Goal: Task Accomplishment & Management: Manage account settings

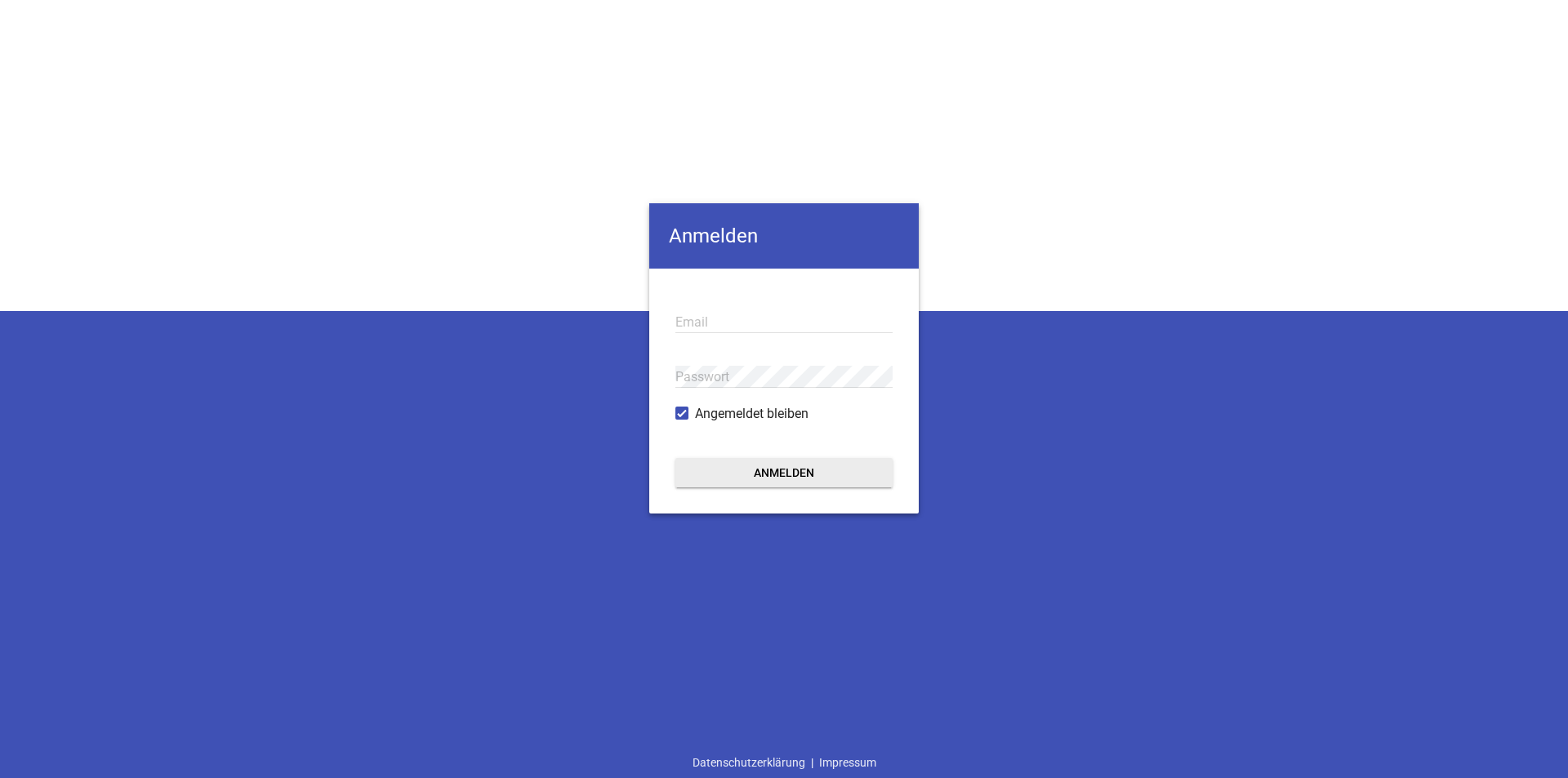
type input "[PERSON_NAME][EMAIL_ADDRESS][PERSON_NAME][DOMAIN_NAME]"
click at [776, 476] on button "Anmelden" at bounding box center [784, 473] width 217 height 30
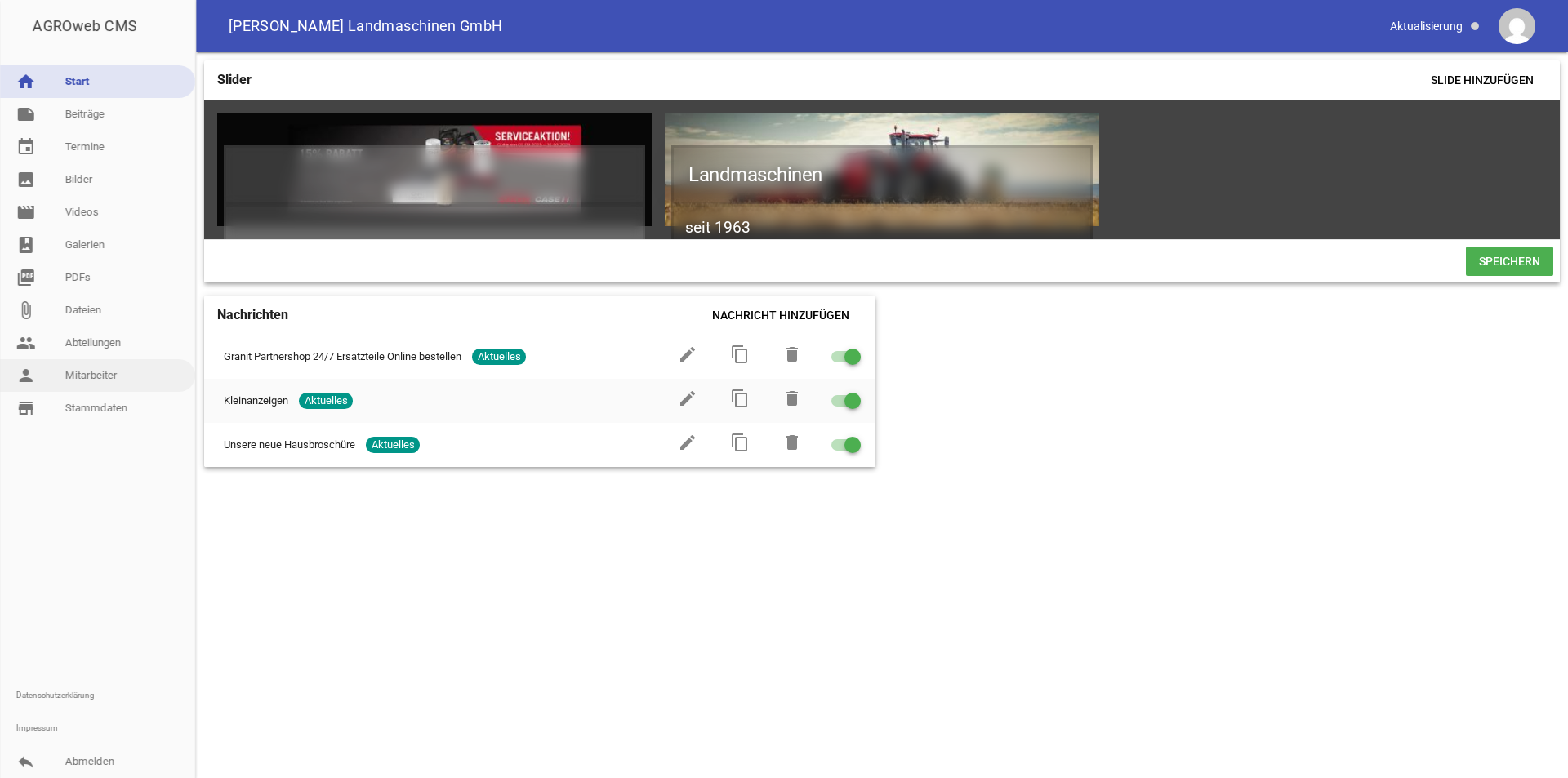
click at [86, 385] on link "person Mitarbeiter" at bounding box center [98, 375] width 195 height 32
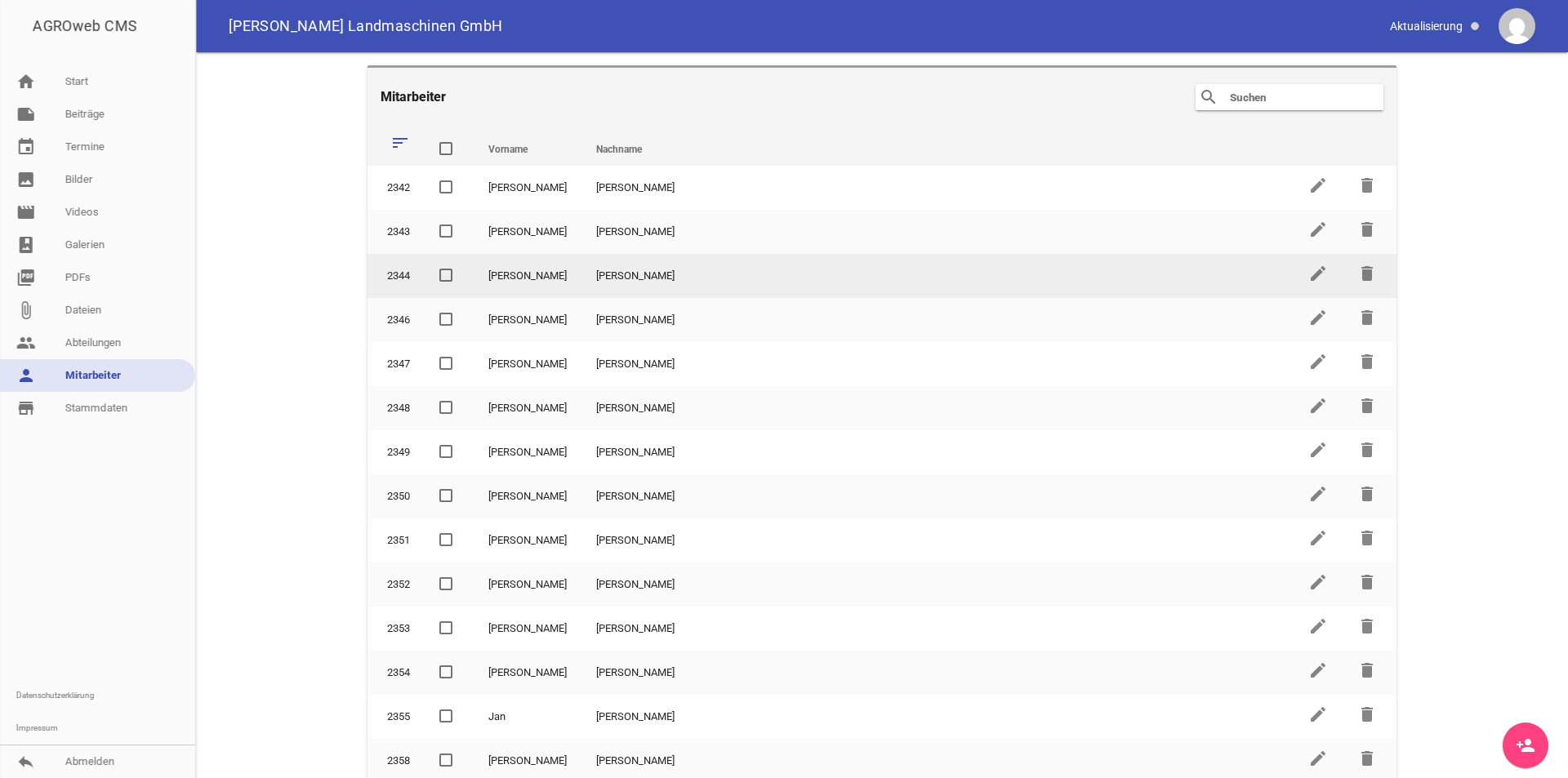
click at [681, 271] on td "[PERSON_NAME]" at bounding box center [937, 275] width 712 height 44
click at [1308, 280] on icon "edit" at bounding box center [1317, 273] width 20 height 19
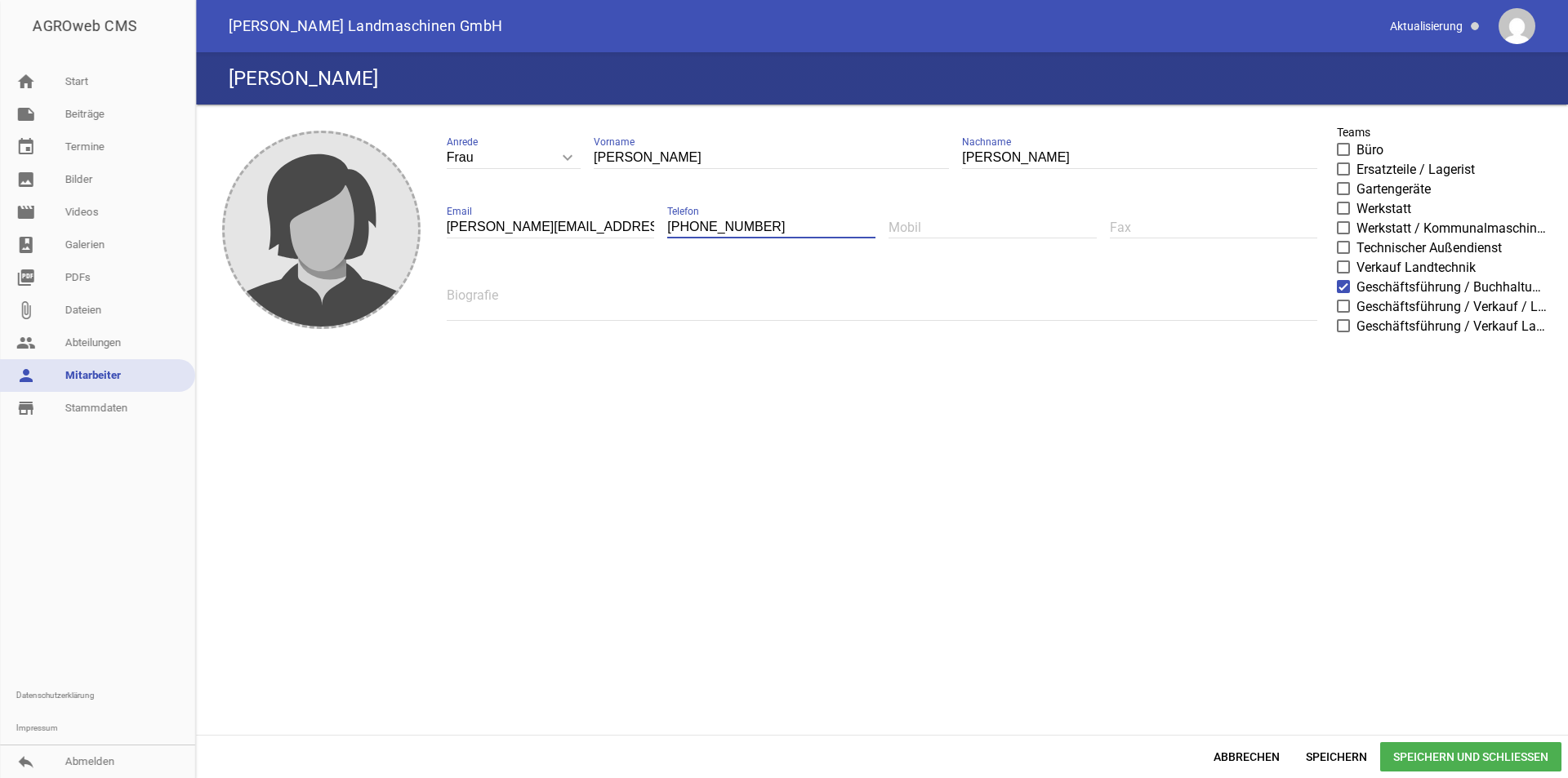
click at [703, 230] on input "[PHONE_NUMBER]" at bounding box center [771, 227] width 208 height 22
type input "[PHONE_NUMBER]"
click at [1472, 758] on span "Speichern und Schließen" at bounding box center [1470, 757] width 181 height 30
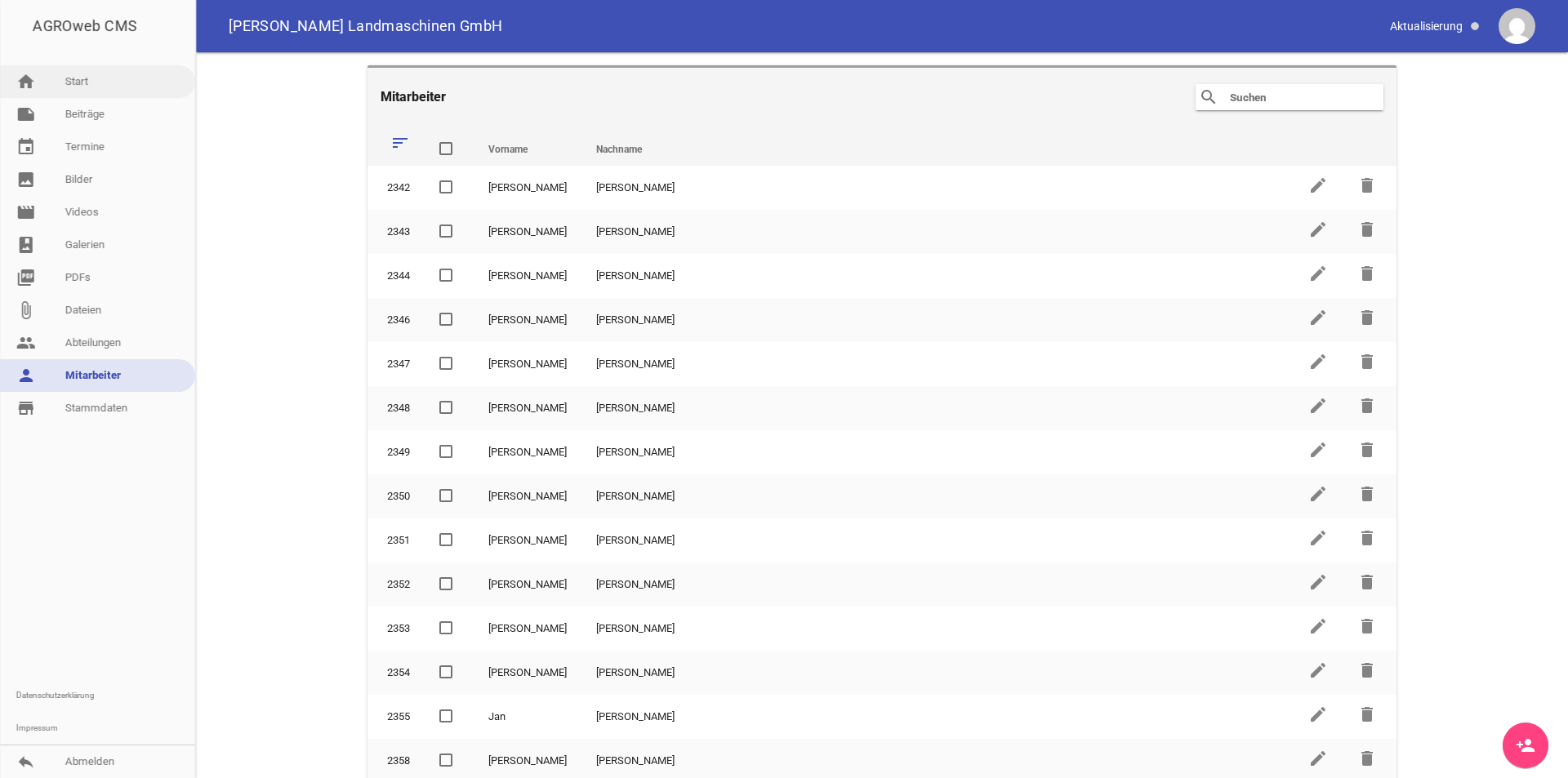
click at [70, 71] on link "home Start" at bounding box center [98, 81] width 195 height 32
